Goal: Task Accomplishment & Management: Use online tool/utility

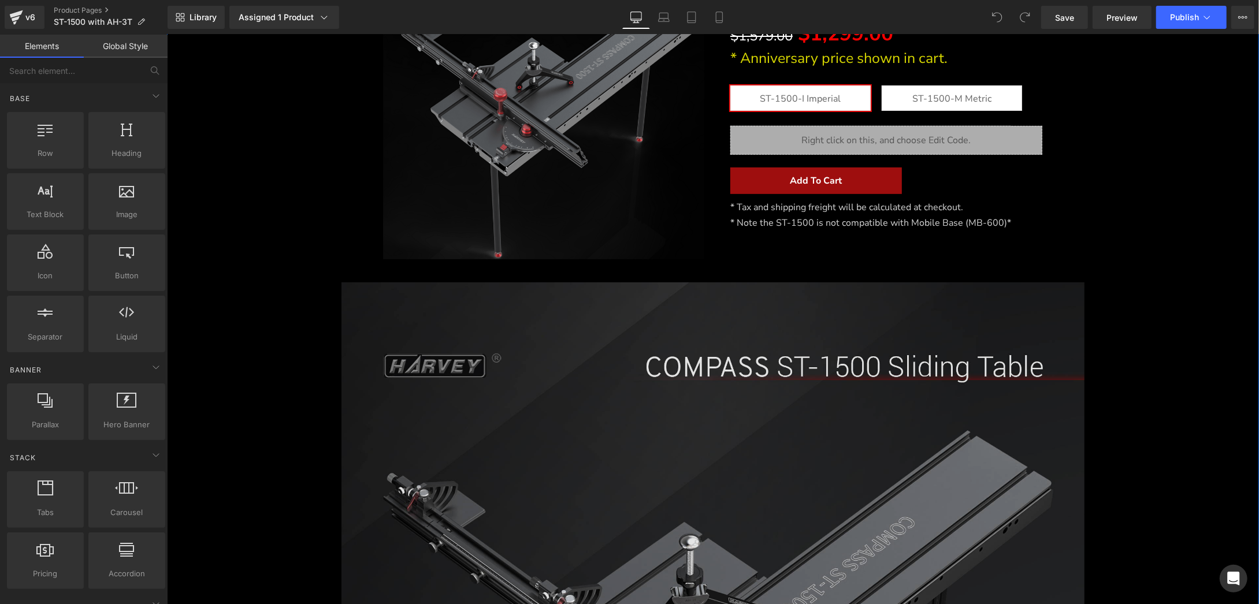
scroll to position [173, 0]
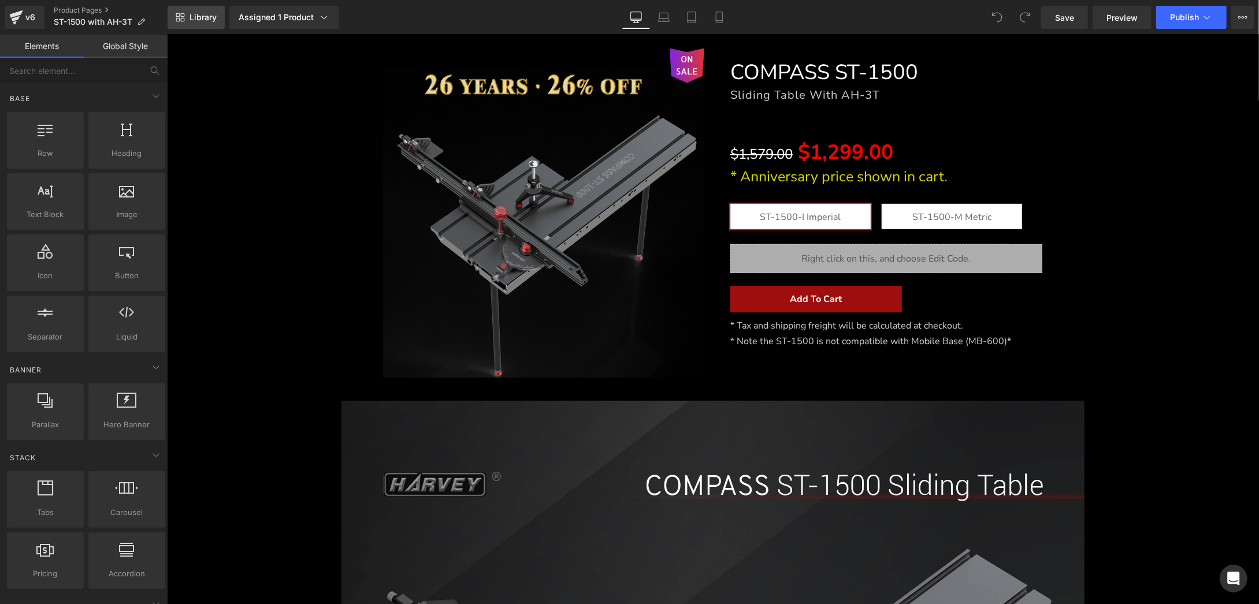
click at [201, 10] on link "Library" at bounding box center [196, 17] width 57 height 23
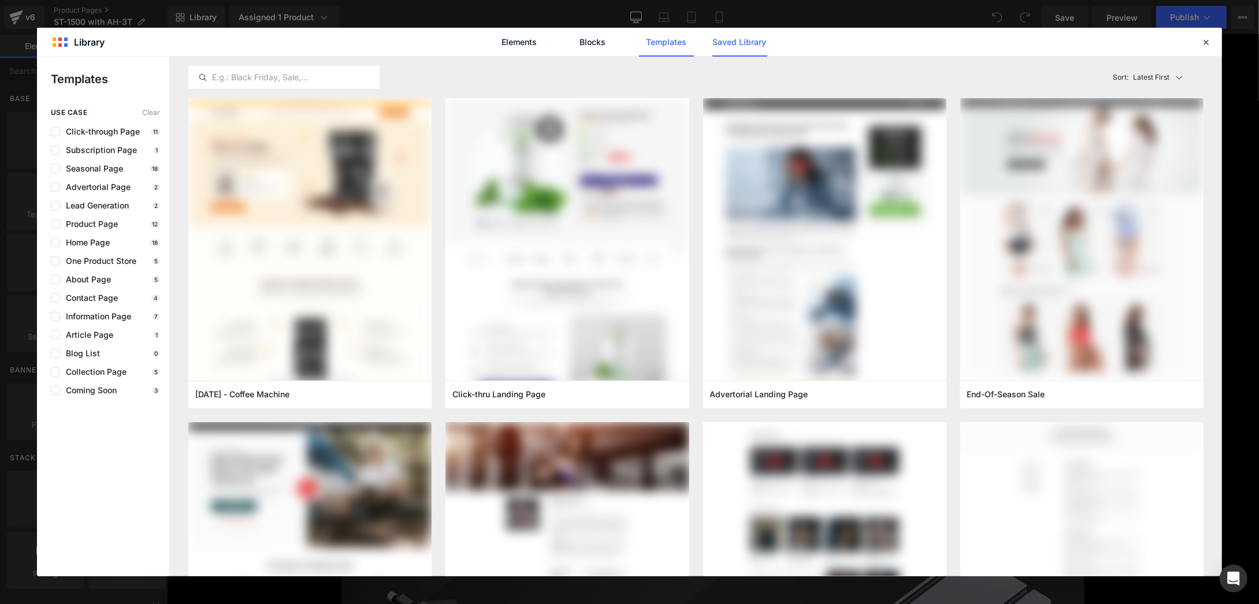
click at [735, 43] on link "Saved Library" at bounding box center [740, 42] width 55 height 29
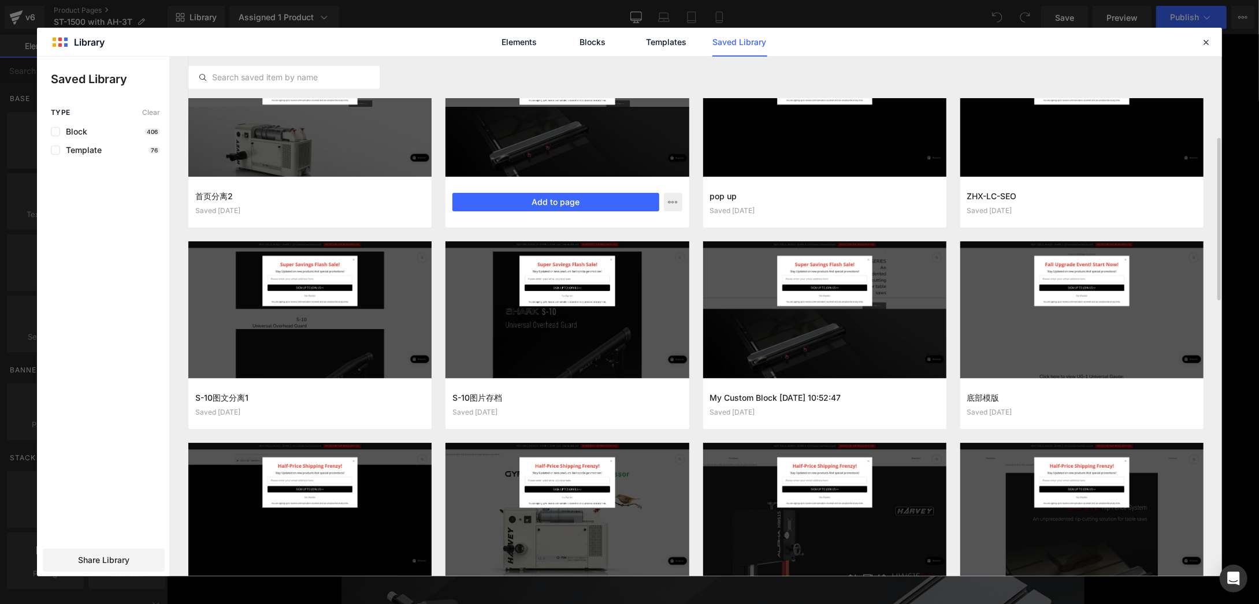
scroll to position [347, 0]
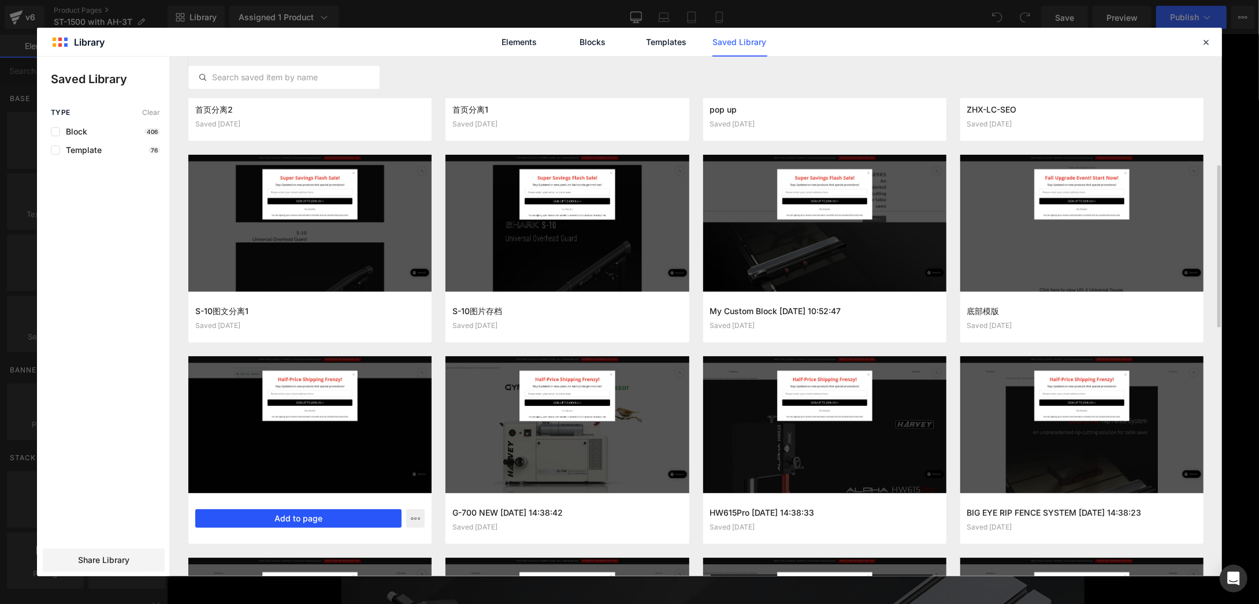
click at [328, 517] on button "Add to page" at bounding box center [298, 519] width 206 height 18
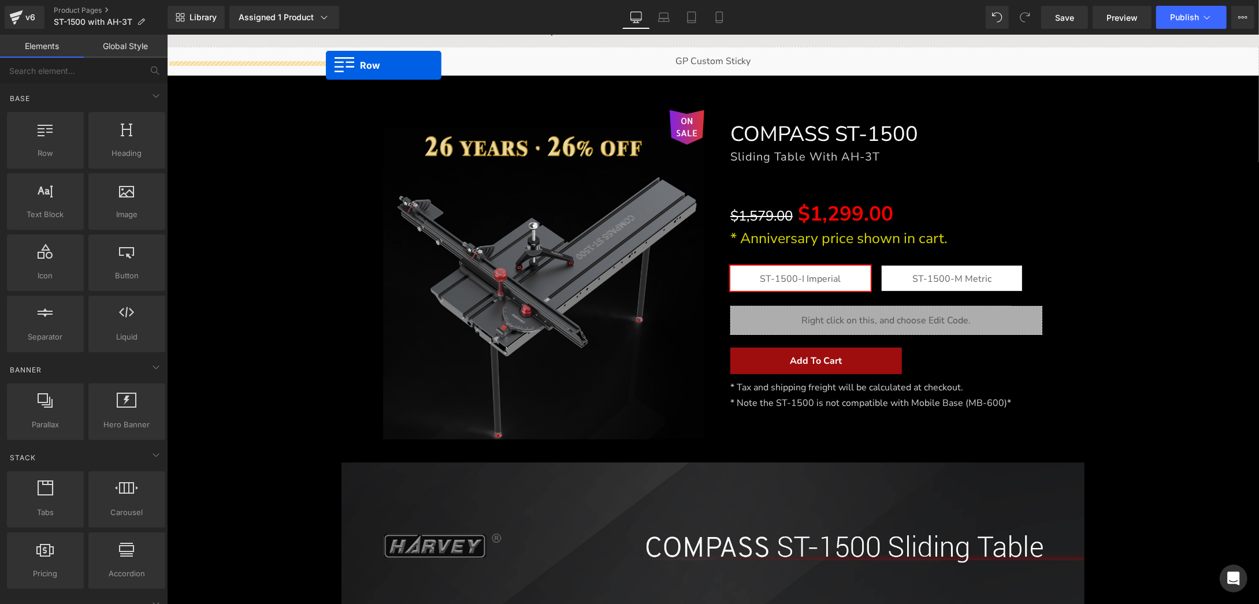
scroll to position [42, 0]
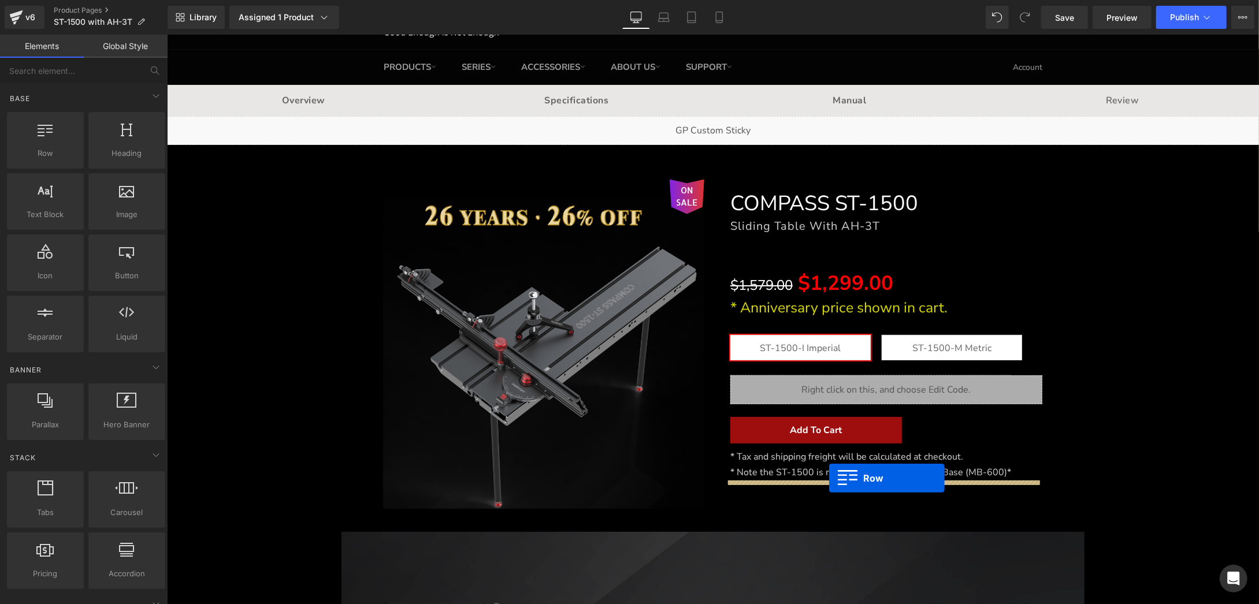
drag, startPoint x: 367, startPoint y: 451, endPoint x: 829, endPoint y: 478, distance: 462.5
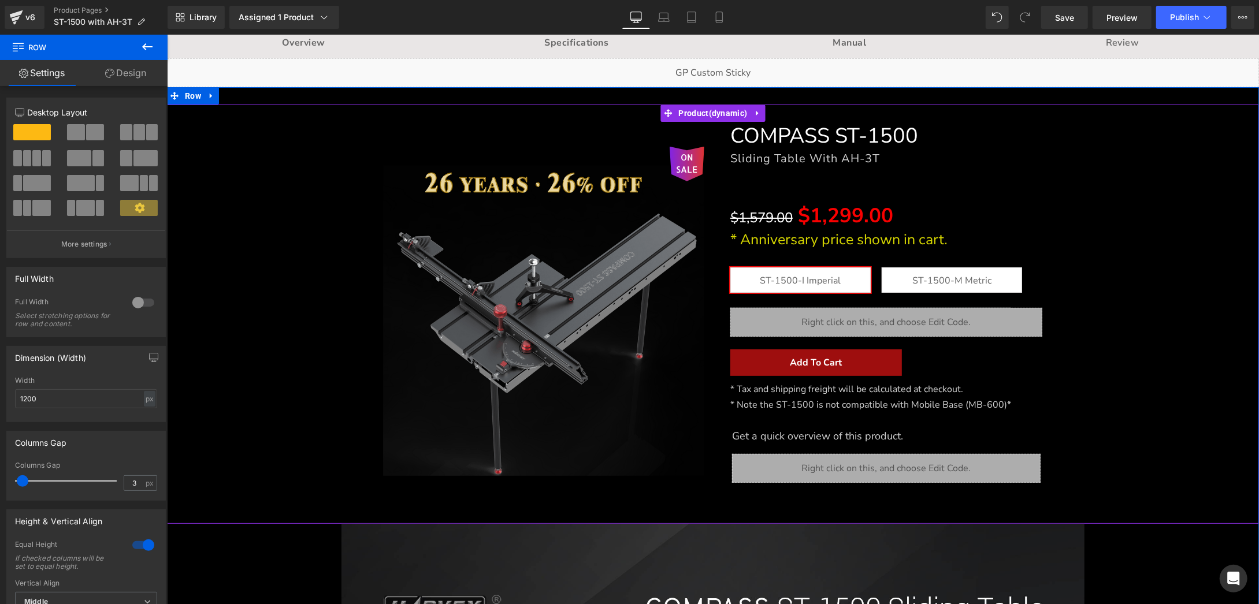
scroll to position [158, 0]
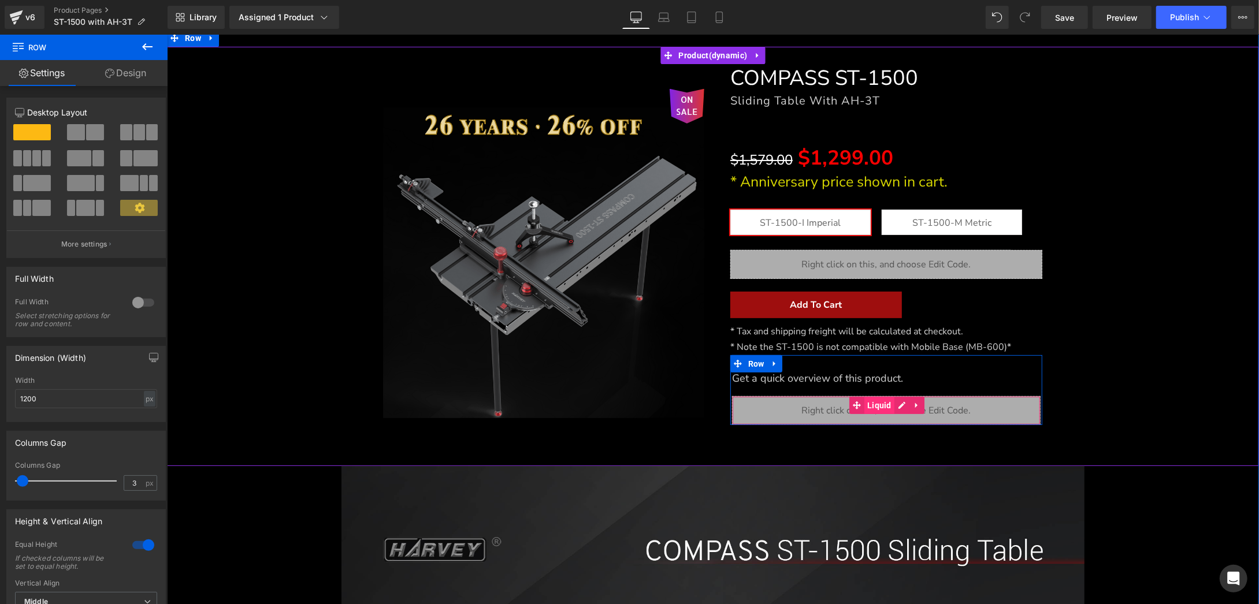
click at [867, 402] on span "Liquid" at bounding box center [879, 404] width 30 height 17
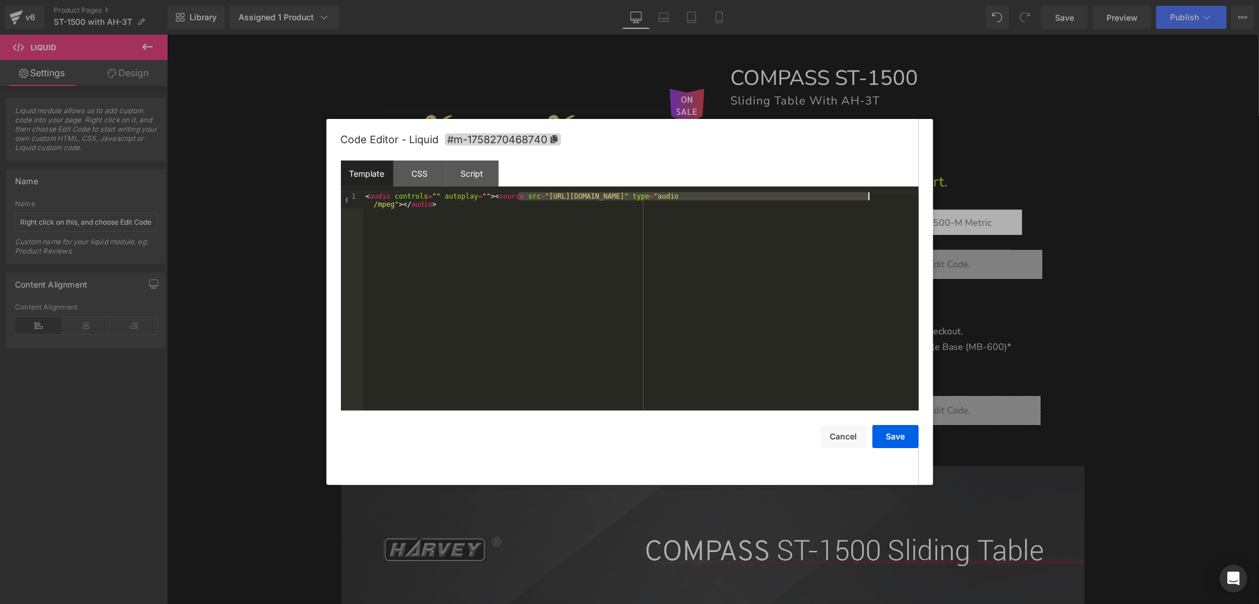
drag, startPoint x: 518, startPoint y: 195, endPoint x: 868, endPoint y: 195, distance: 350.2
click at [868, 195] on div "< audio controls = "" autoplay = "" > < source src = "[URL][DOMAIN_NAME]" type …" at bounding box center [640, 317] width 555 height 251
click at [902, 436] on button "Save" at bounding box center [896, 436] width 46 height 23
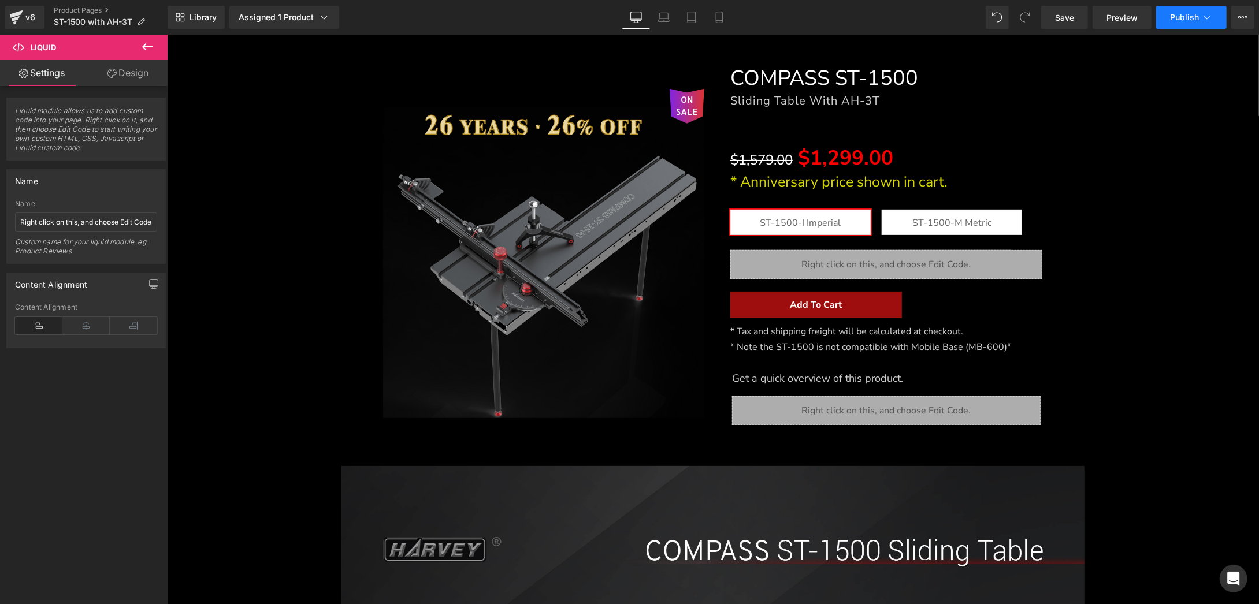
click at [1188, 14] on span "Publish" at bounding box center [1184, 17] width 29 height 9
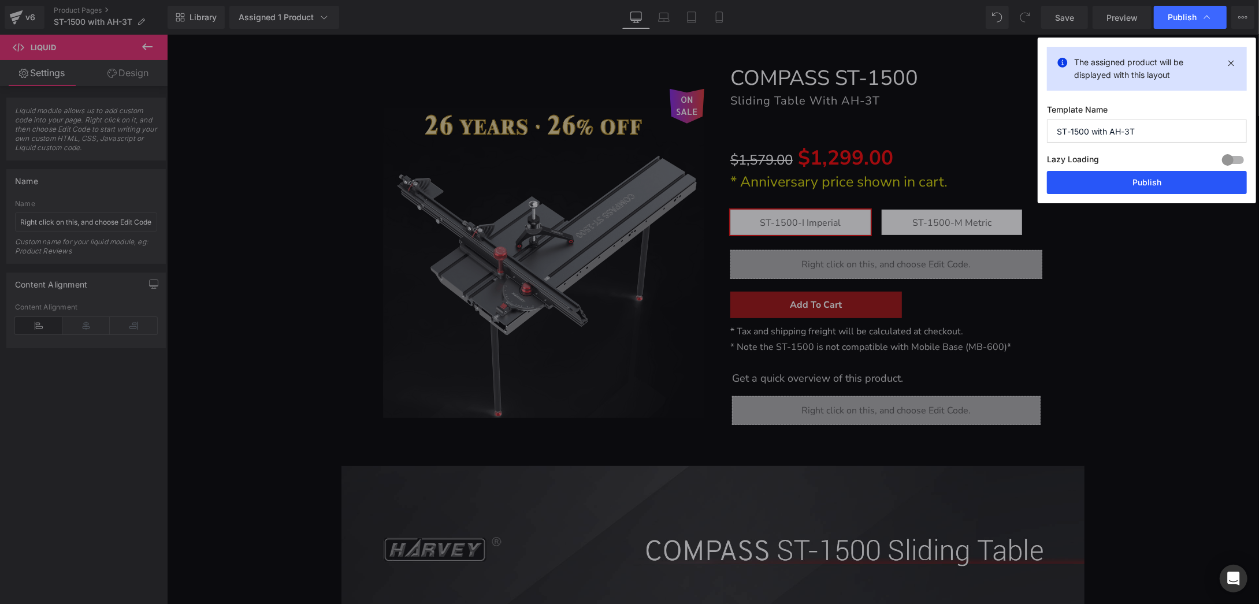
click at [1141, 185] on button "Publish" at bounding box center [1147, 182] width 200 height 23
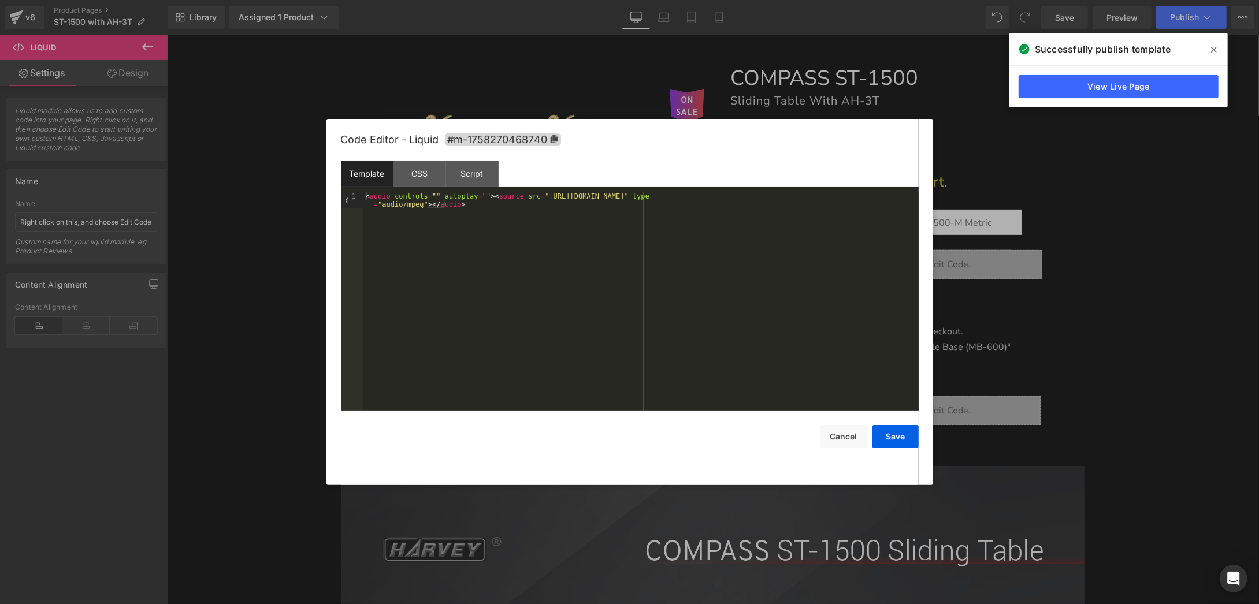
click at [1066, 295] on div at bounding box center [629, 302] width 1259 height 604
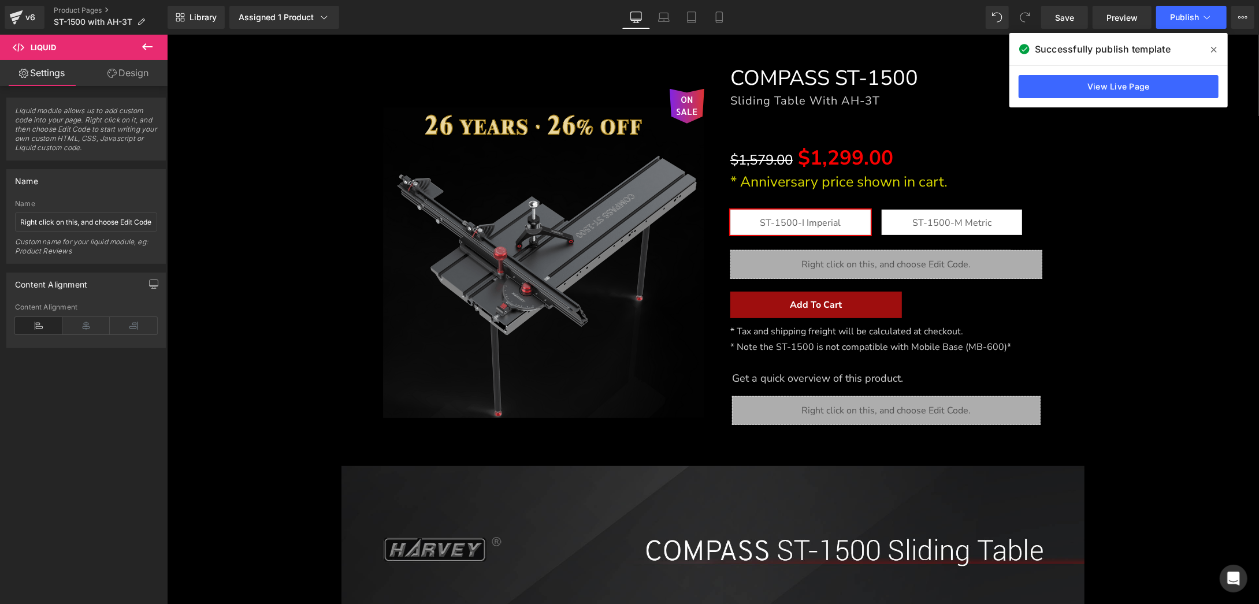
click at [1214, 49] on icon at bounding box center [1214, 50] width 6 height 6
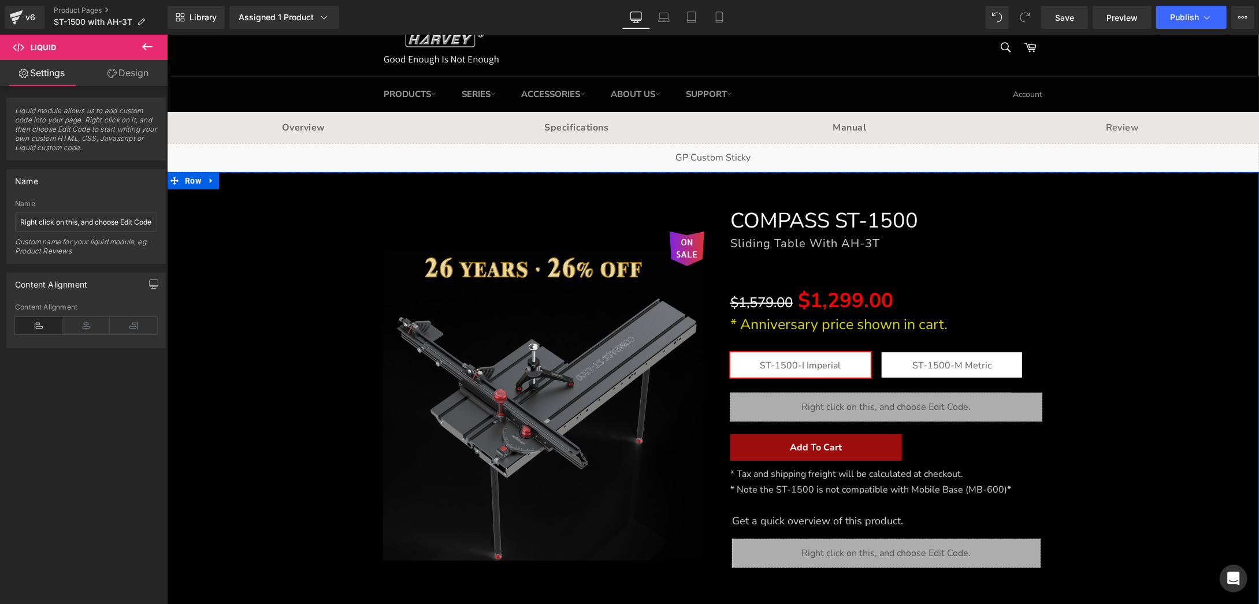
scroll to position [0, 0]
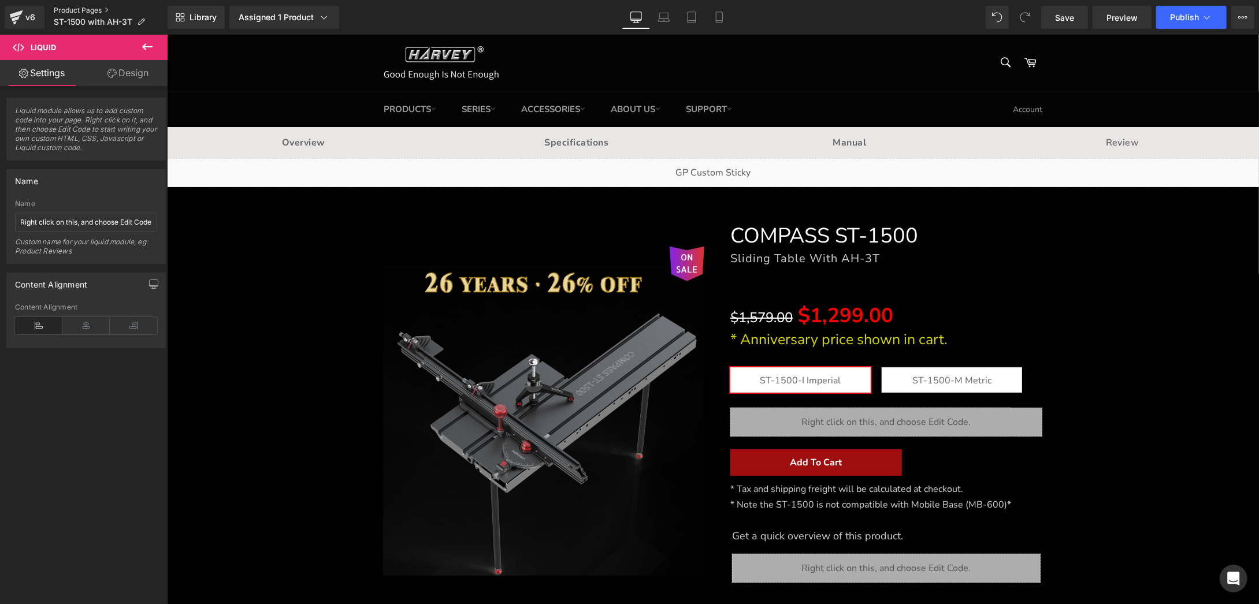
click at [65, 9] on link "Product Pages" at bounding box center [111, 10] width 114 height 9
